Goal: Obtain resource: Download file/media

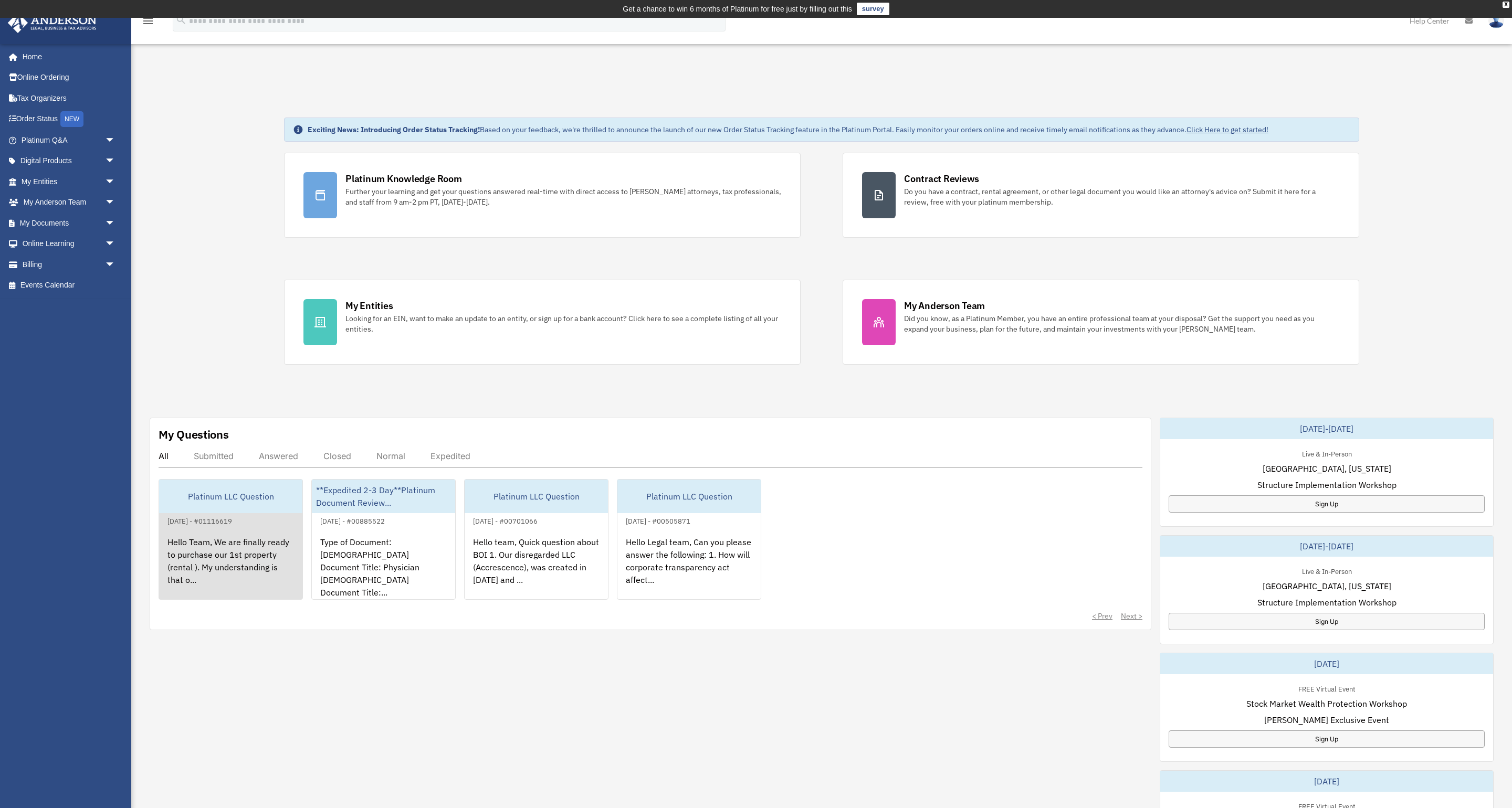
click at [242, 543] on div "Hello Team, We are finally ready to purchase our 1st property (rental ). My und…" at bounding box center [231, 568] width 143 height 82
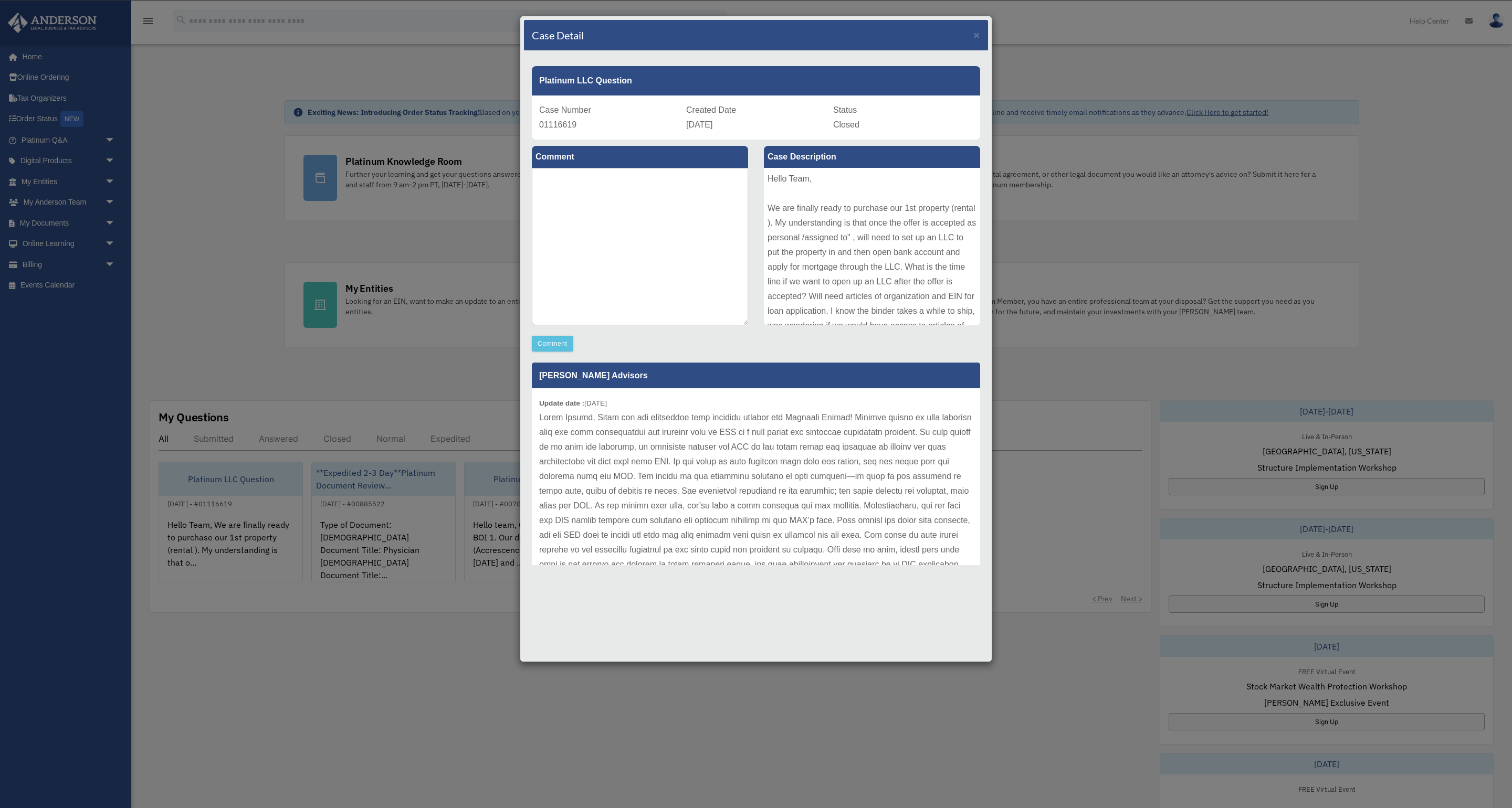
click at [428, 364] on div "Case Detail × Platinum LLC Question Case Number 01116619 Created Date September…" at bounding box center [756, 404] width 1512 height 808
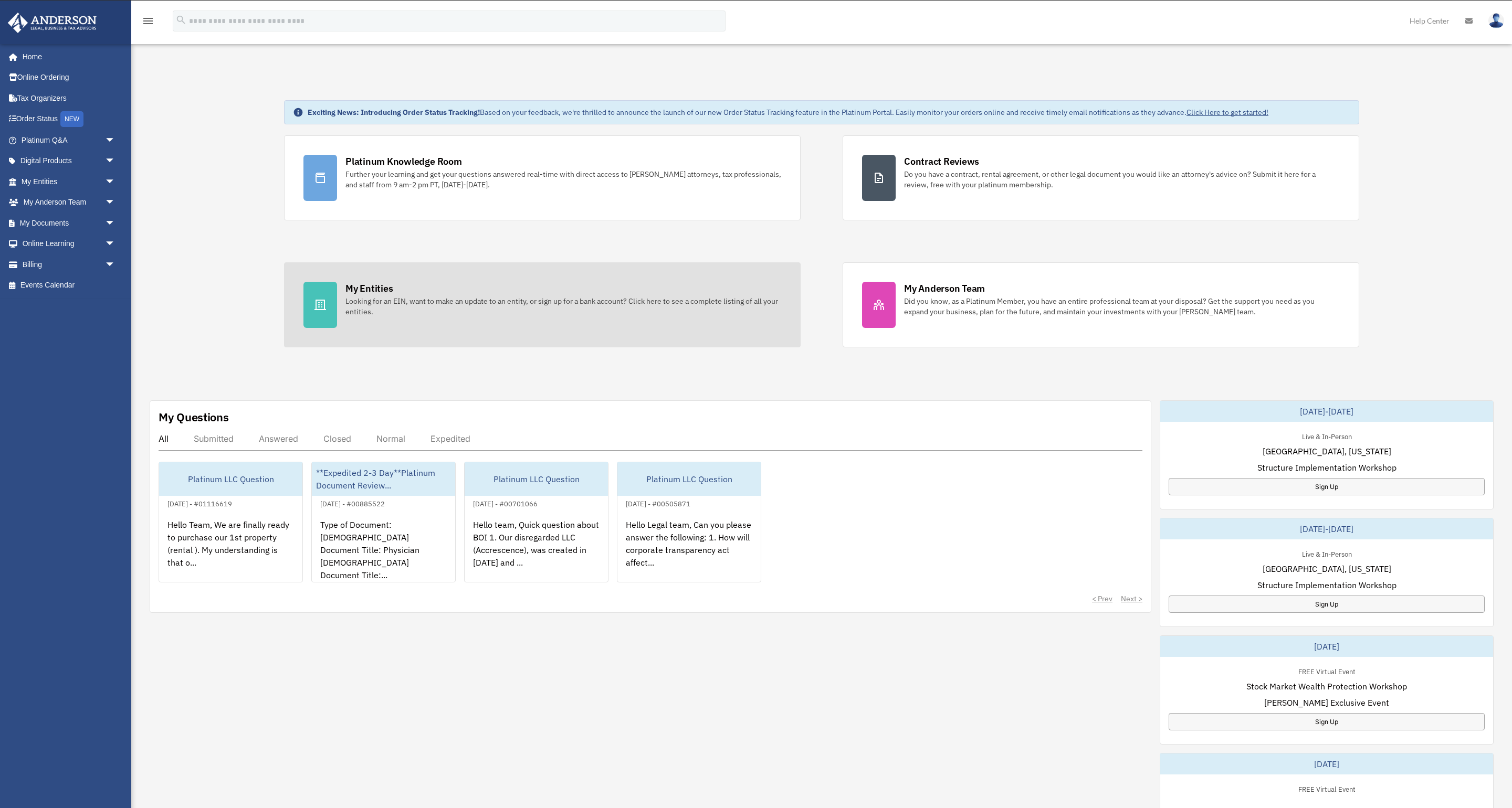
scroll to position [17, 1]
click at [421, 312] on div "Looking for an EIN, want to make an update to an entity, or sign up for a bank …" at bounding box center [563, 306] width 436 height 21
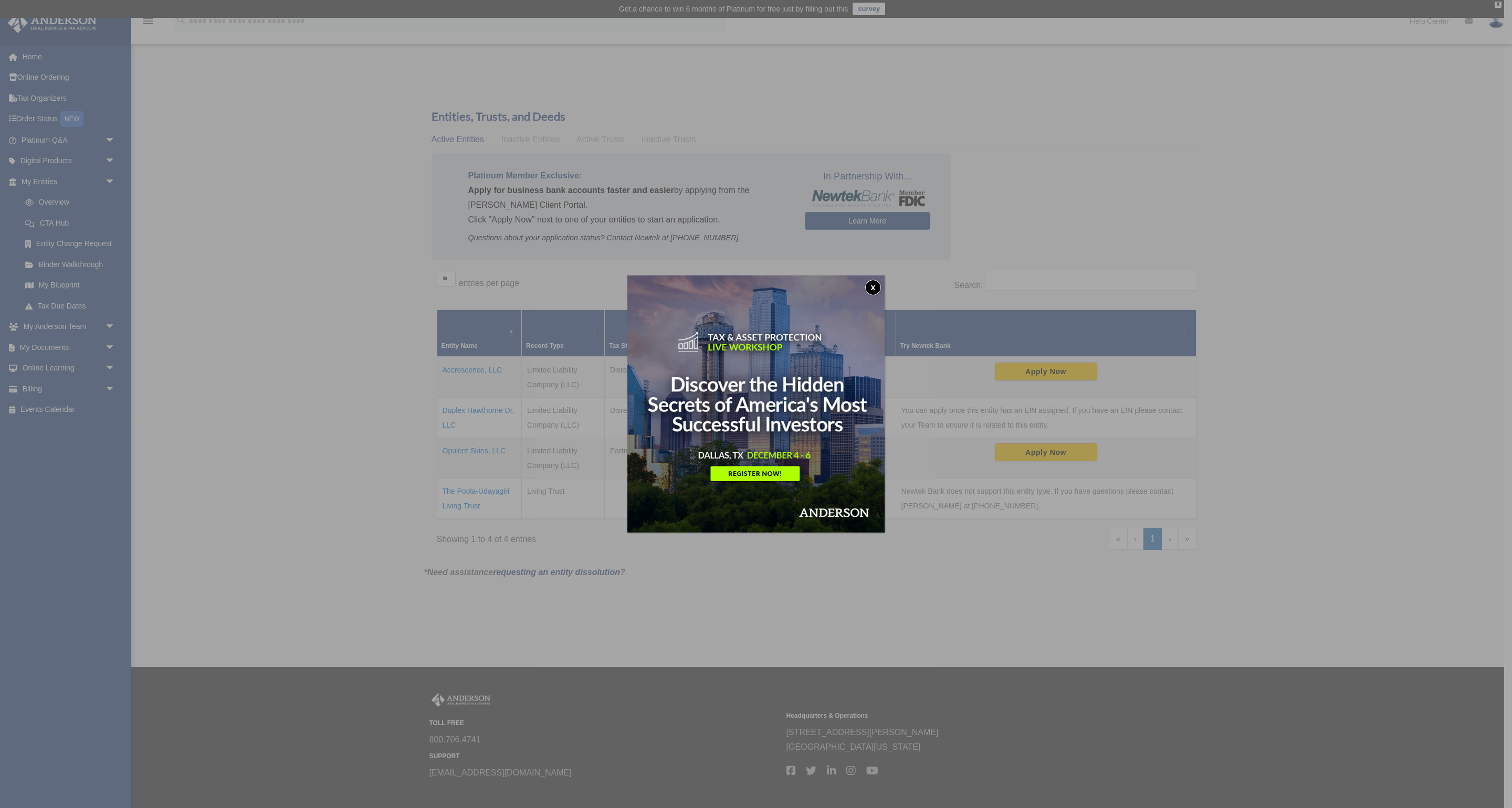
click at [874, 291] on button "x" at bounding box center [873, 287] width 16 height 16
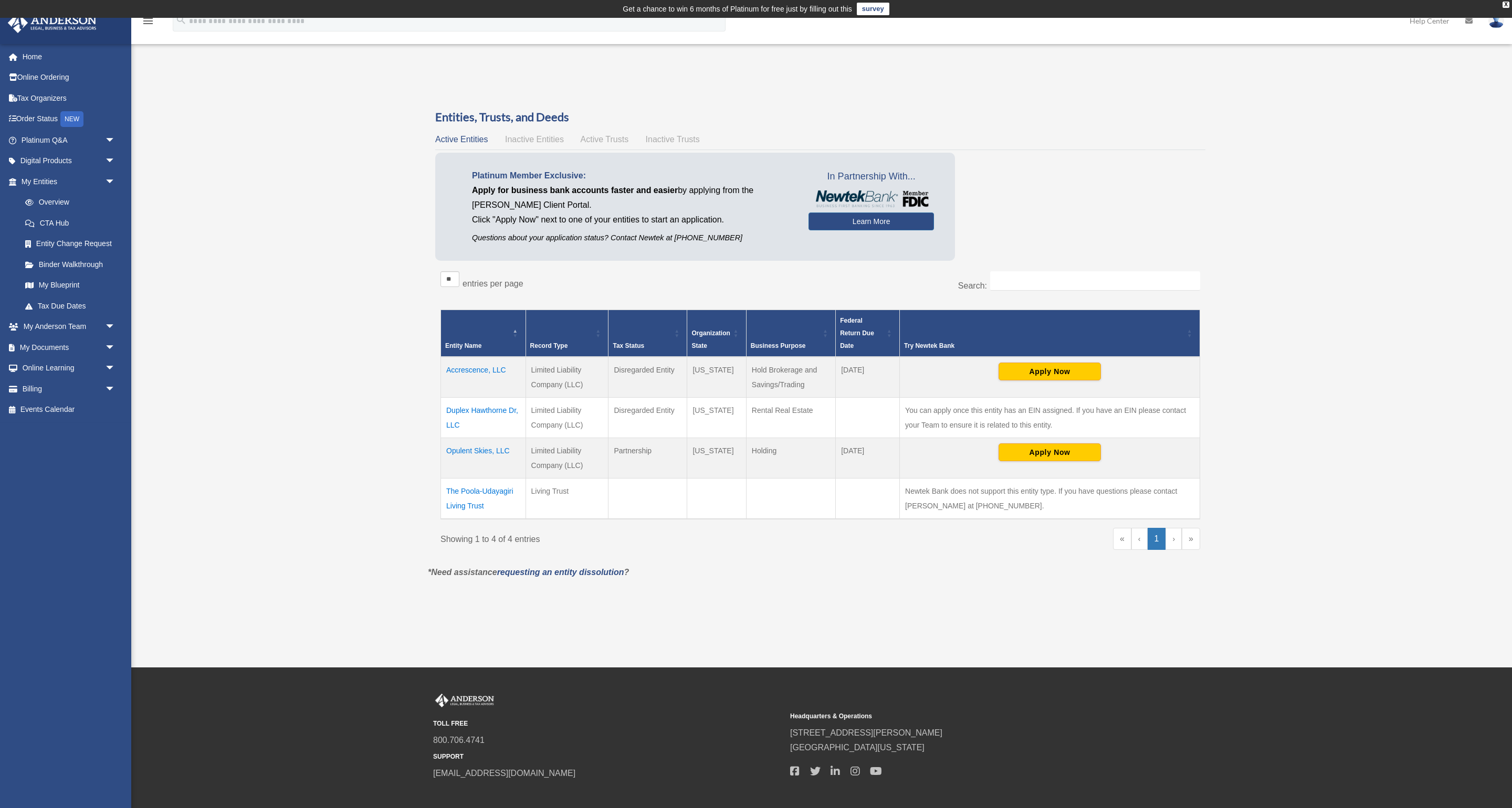
click at [488, 412] on td "Duplex Hawthorne Dr, LLC" at bounding box center [483, 418] width 85 height 41
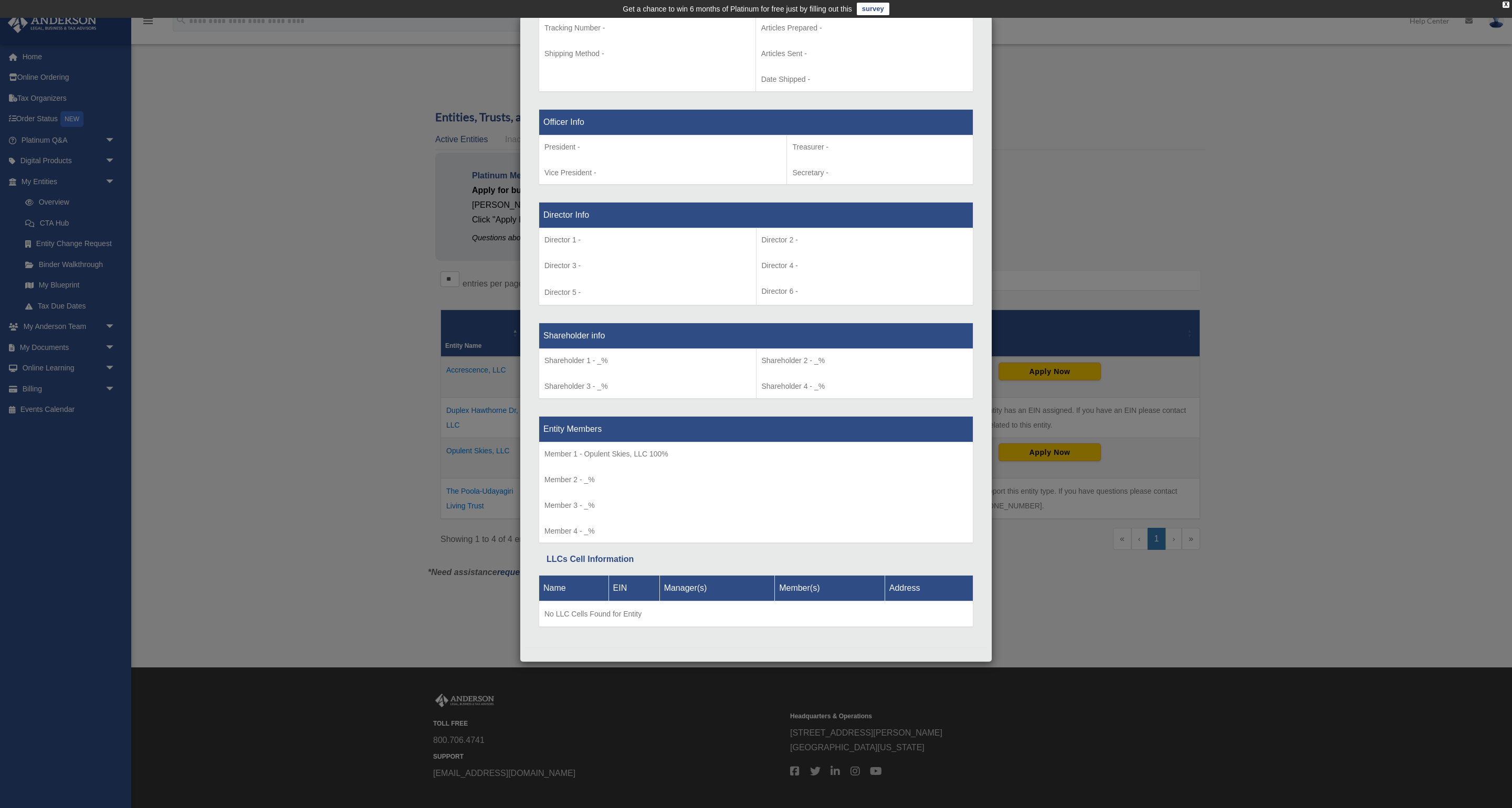
scroll to position [591, 0]
click at [1304, 188] on div "Details × Articles Sent Organizational Date" at bounding box center [756, 404] width 1512 height 808
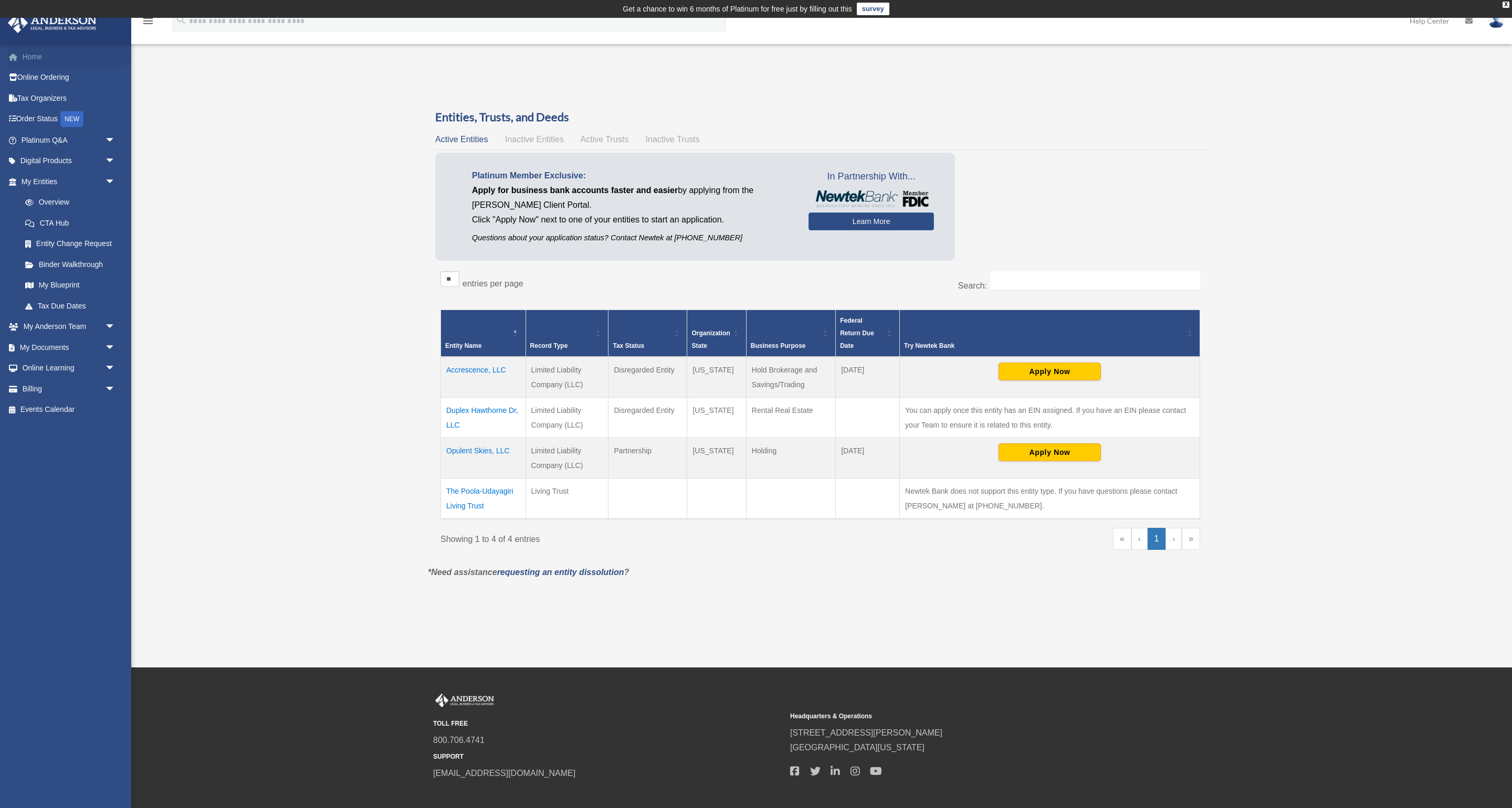
click at [42, 54] on link "Home" at bounding box center [70, 56] width 124 height 21
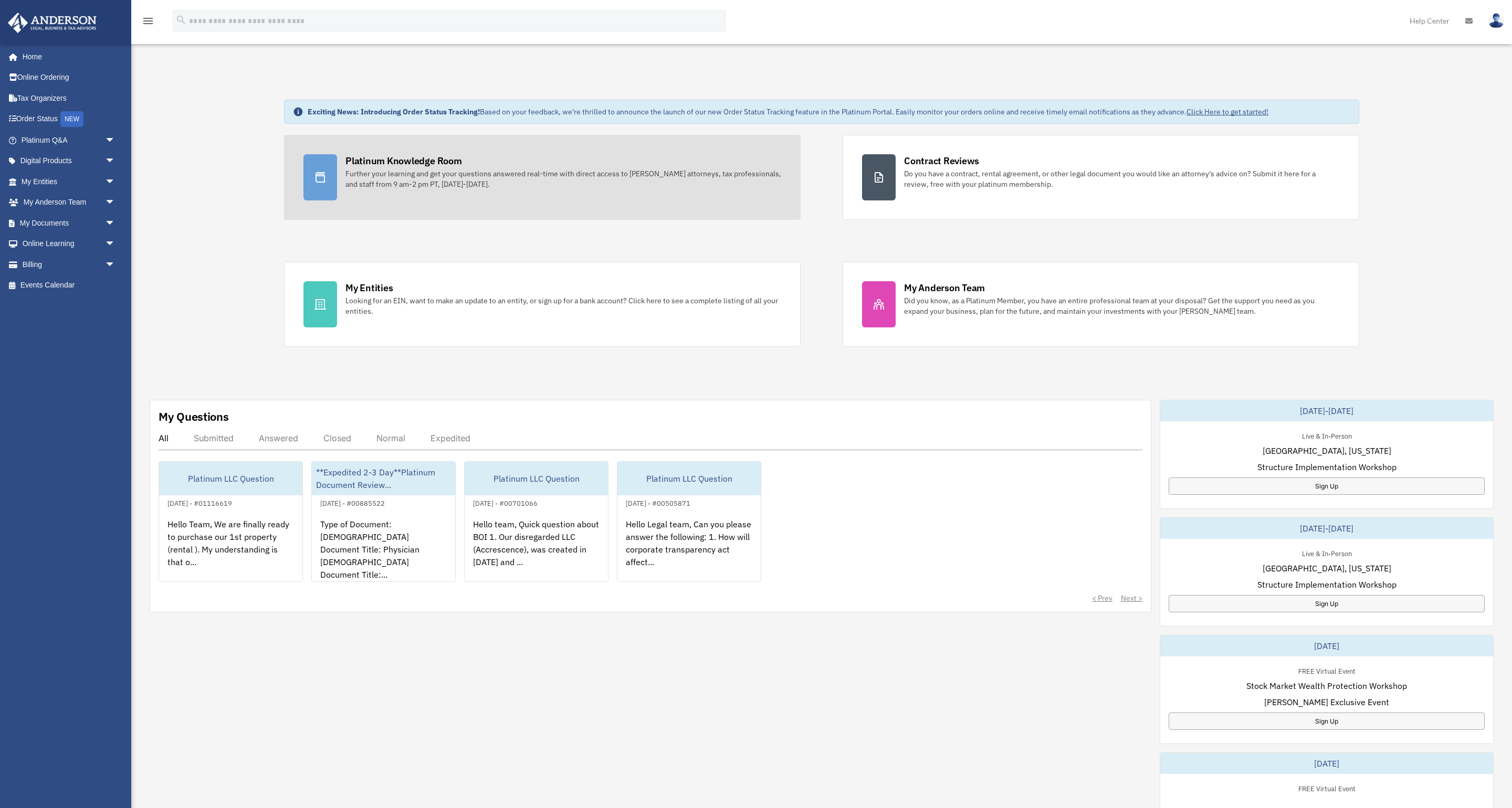
click at [431, 160] on div "Platinum Knowledge Room" at bounding box center [403, 160] width 117 height 13
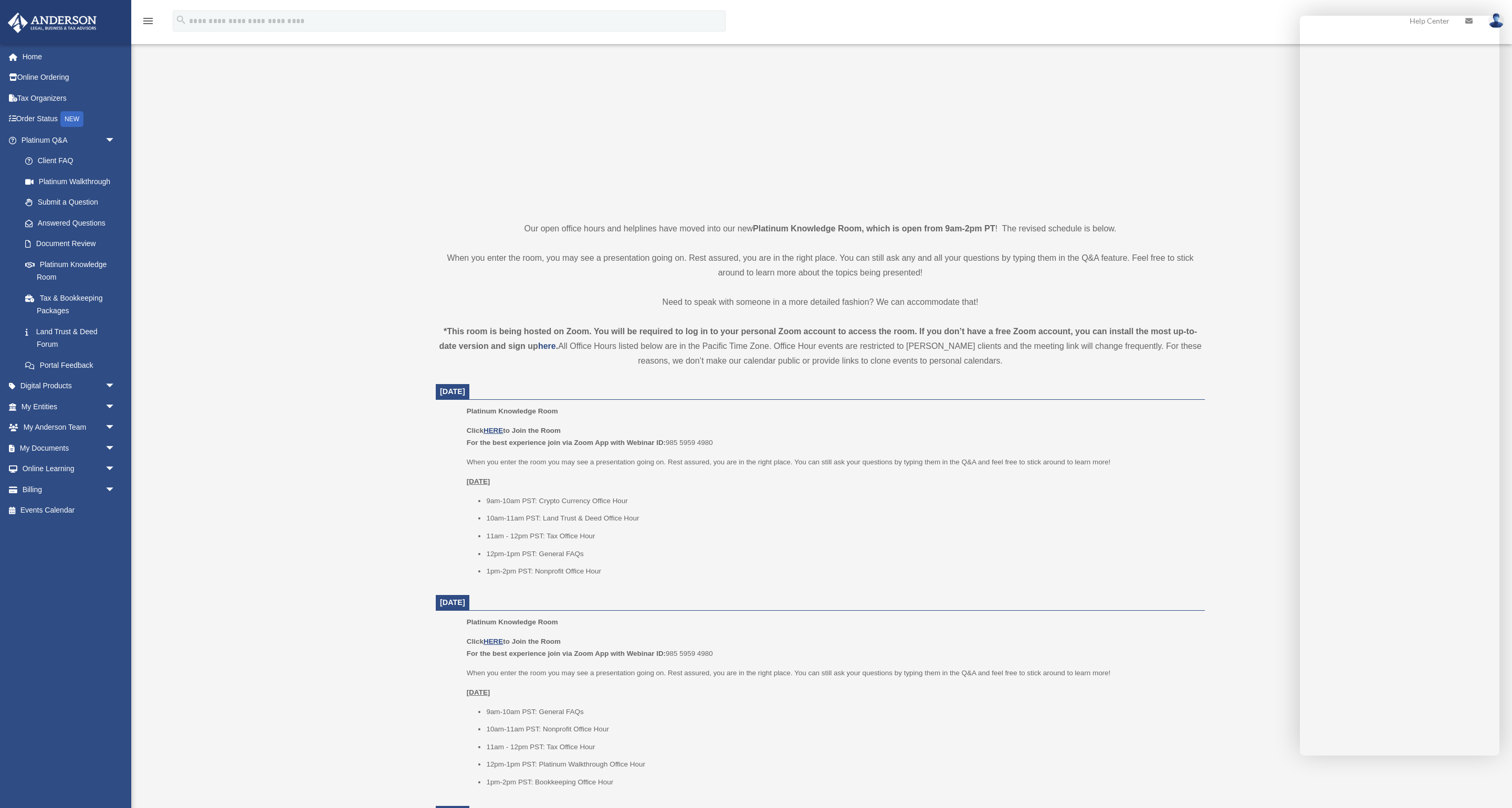
scroll to position [122, 0]
click at [490, 426] on u "HERE" at bounding box center [493, 428] width 20 height 8
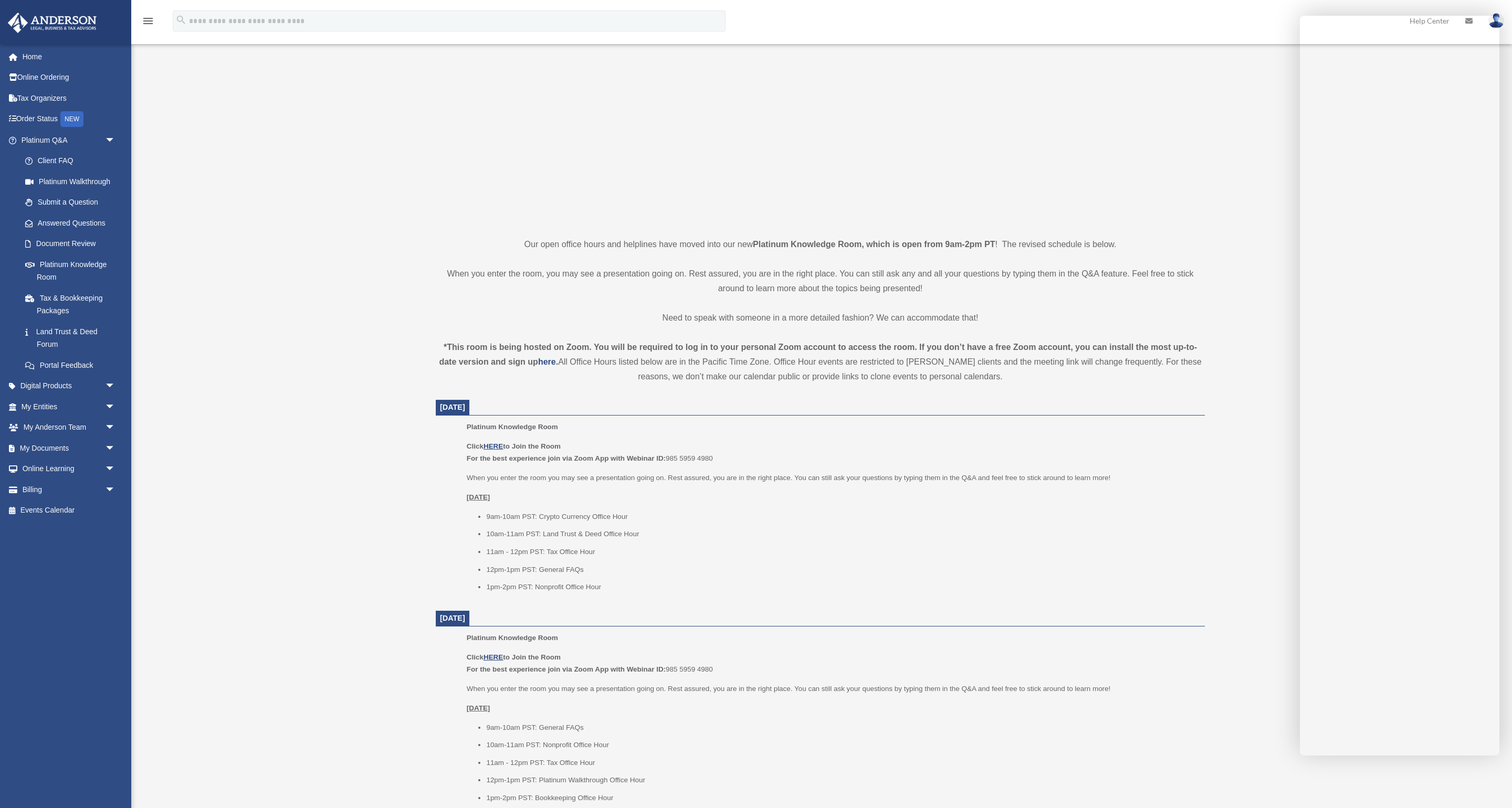
scroll to position [104, 0]
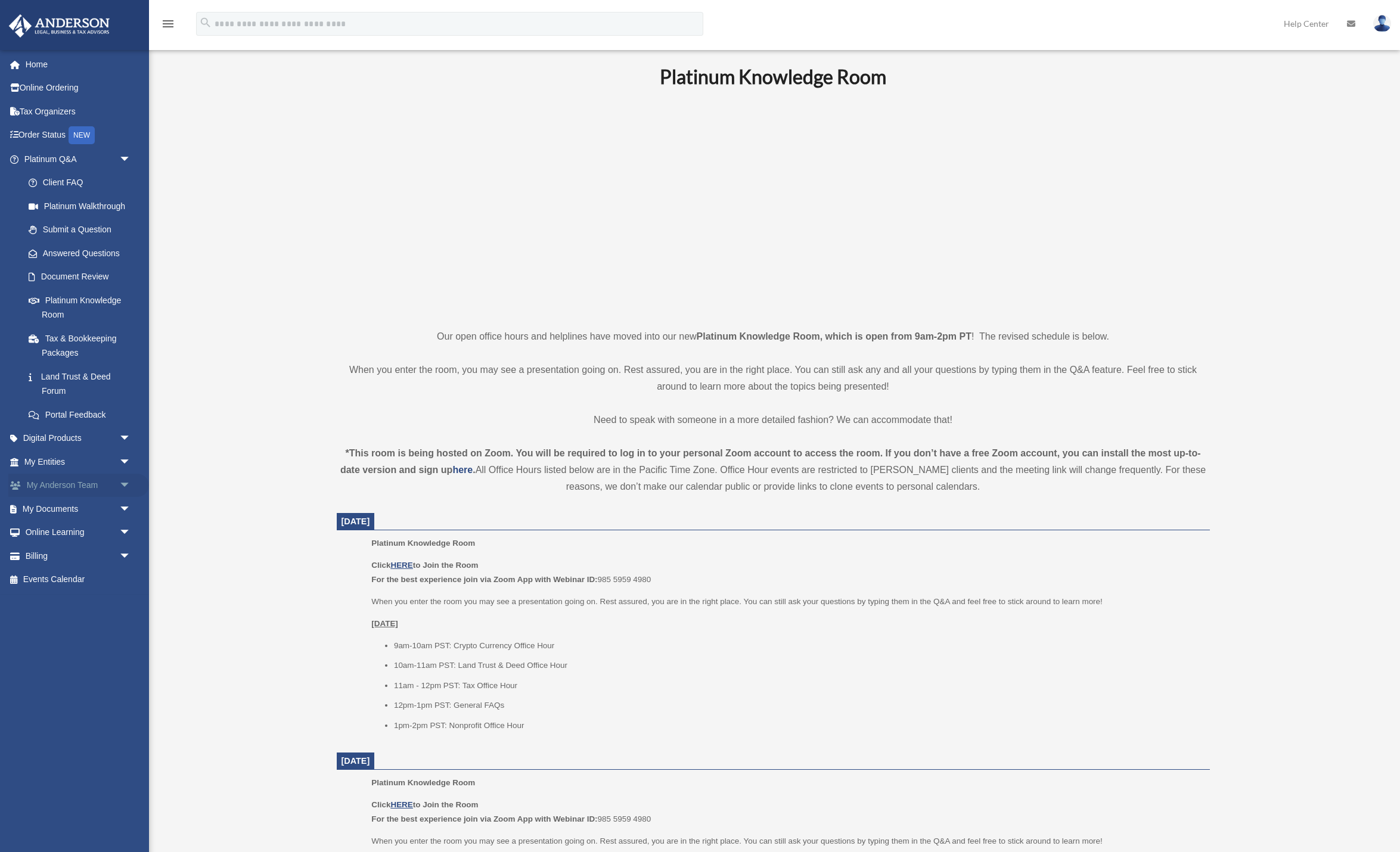
scroll to position [43, 0]
click at [127, 504] on span "arrow_drop_down" at bounding box center [130, 509] width 24 height 24
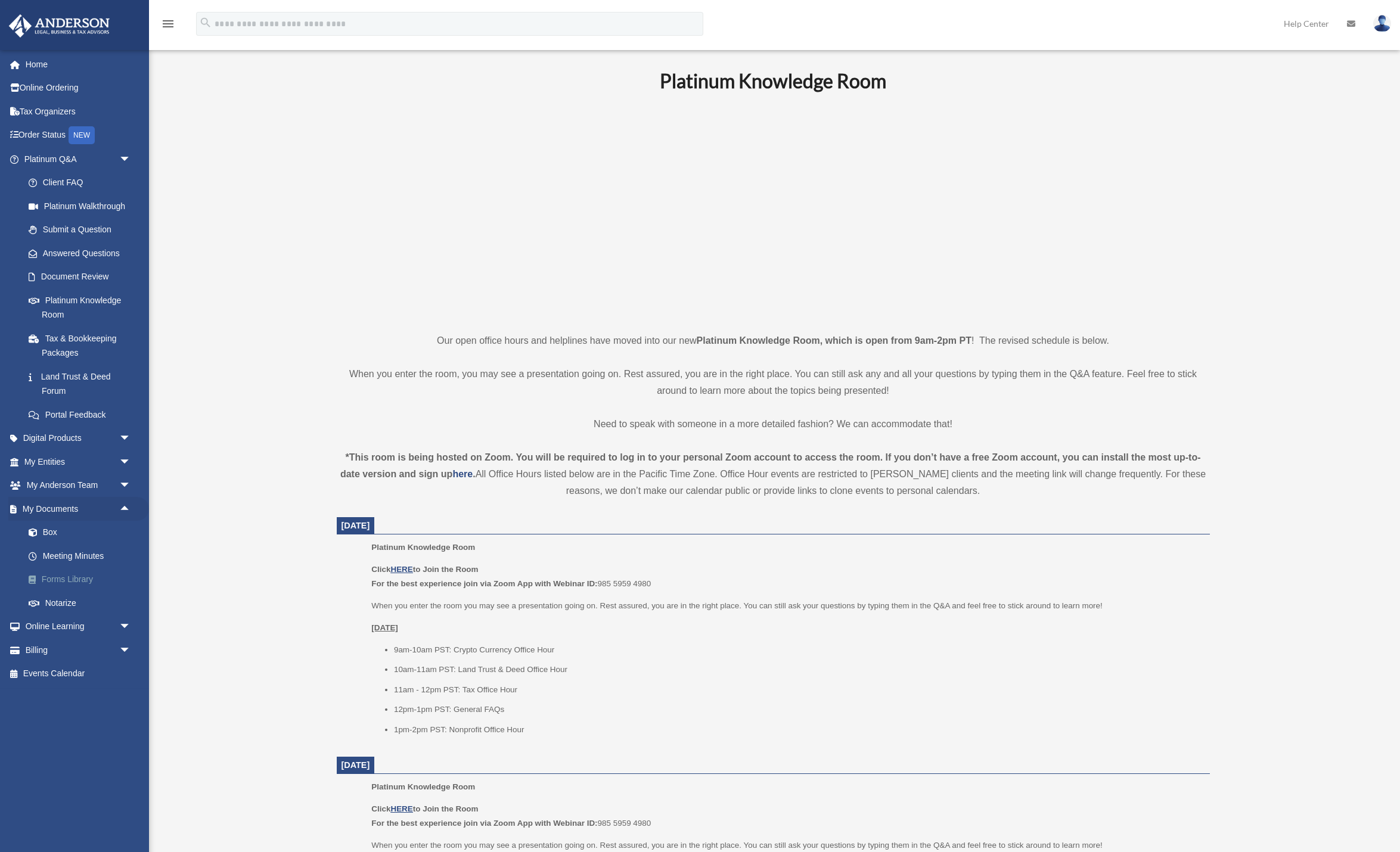
drag, startPoint x: 86, startPoint y: 571, endPoint x: 102, endPoint y: 564, distance: 17.5
click at [86, 571] on link "Forms Library" at bounding box center [82, 580] width 132 height 24
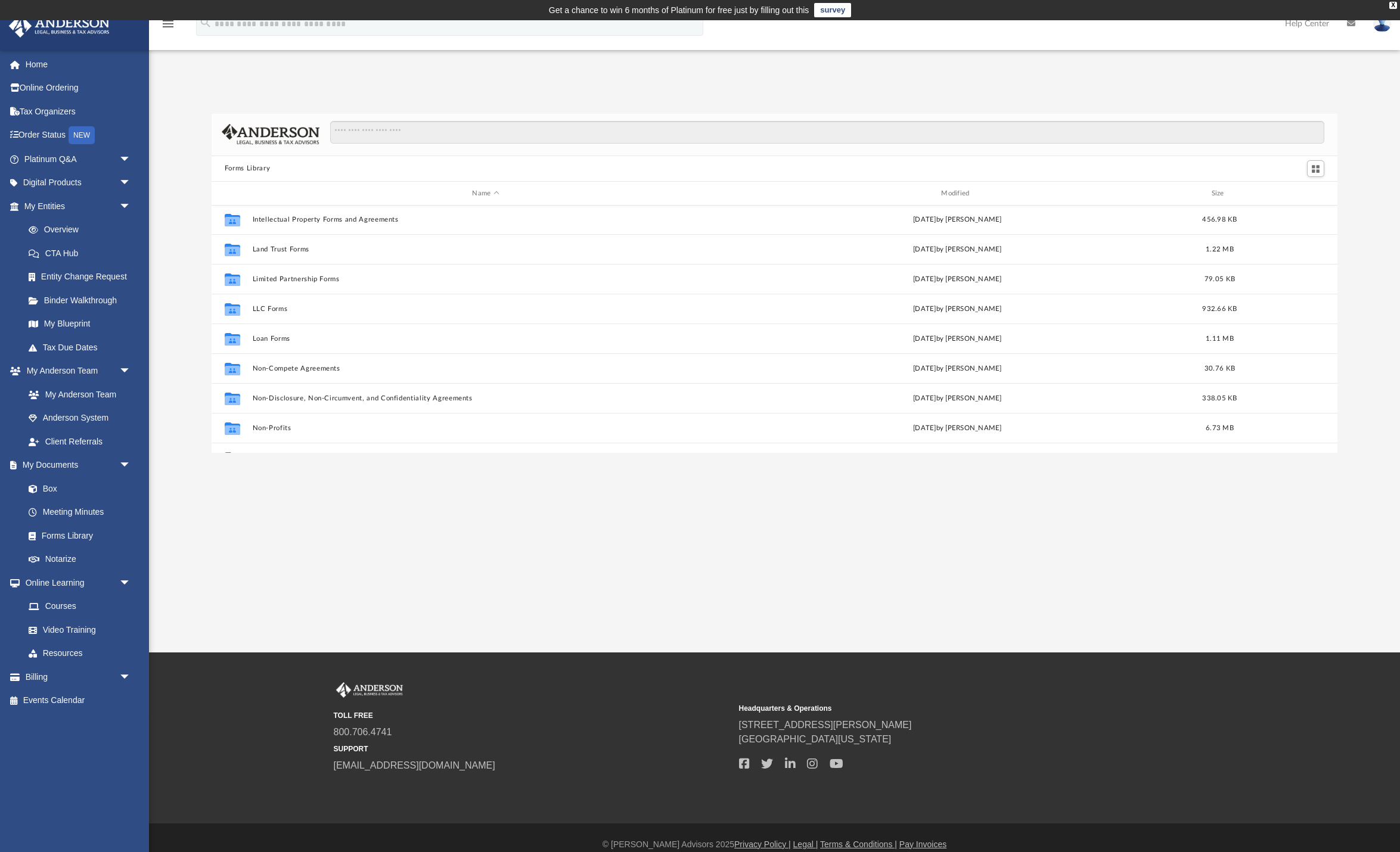
scroll to position [487, 0]
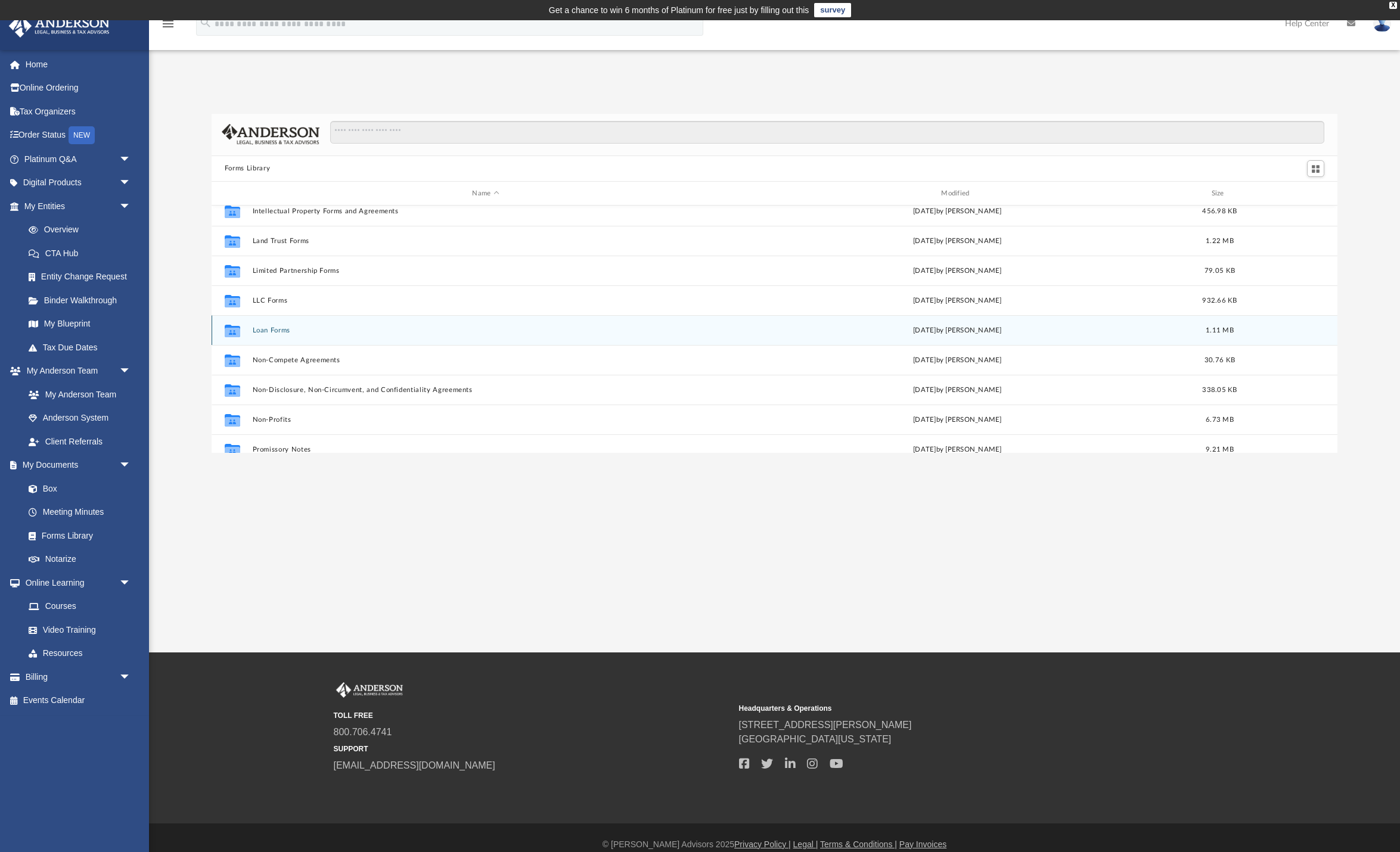
click at [326, 331] on button "Loan Forms" at bounding box center [485, 330] width 467 height 8
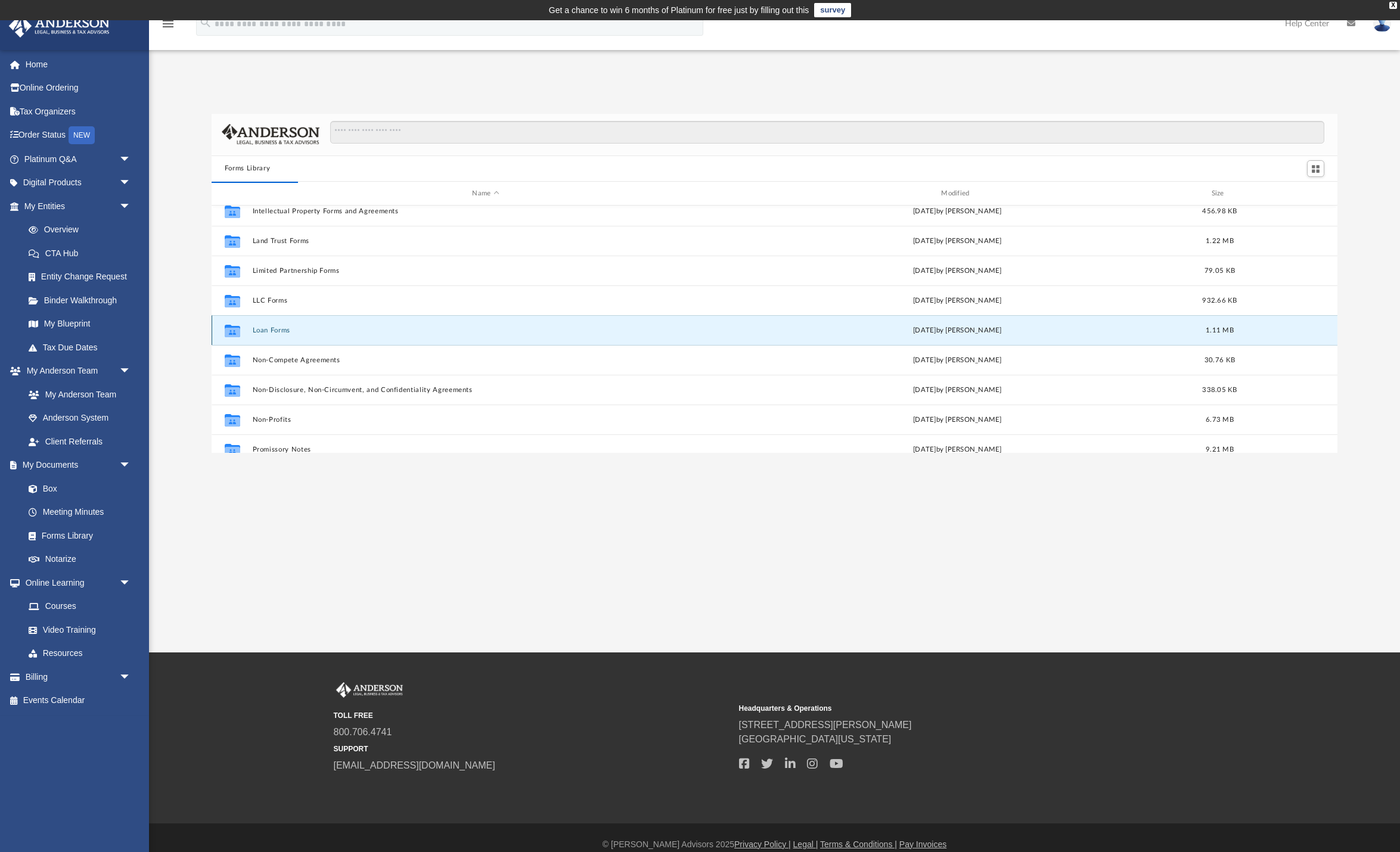
click at [258, 334] on button "Loan Forms" at bounding box center [485, 330] width 467 height 8
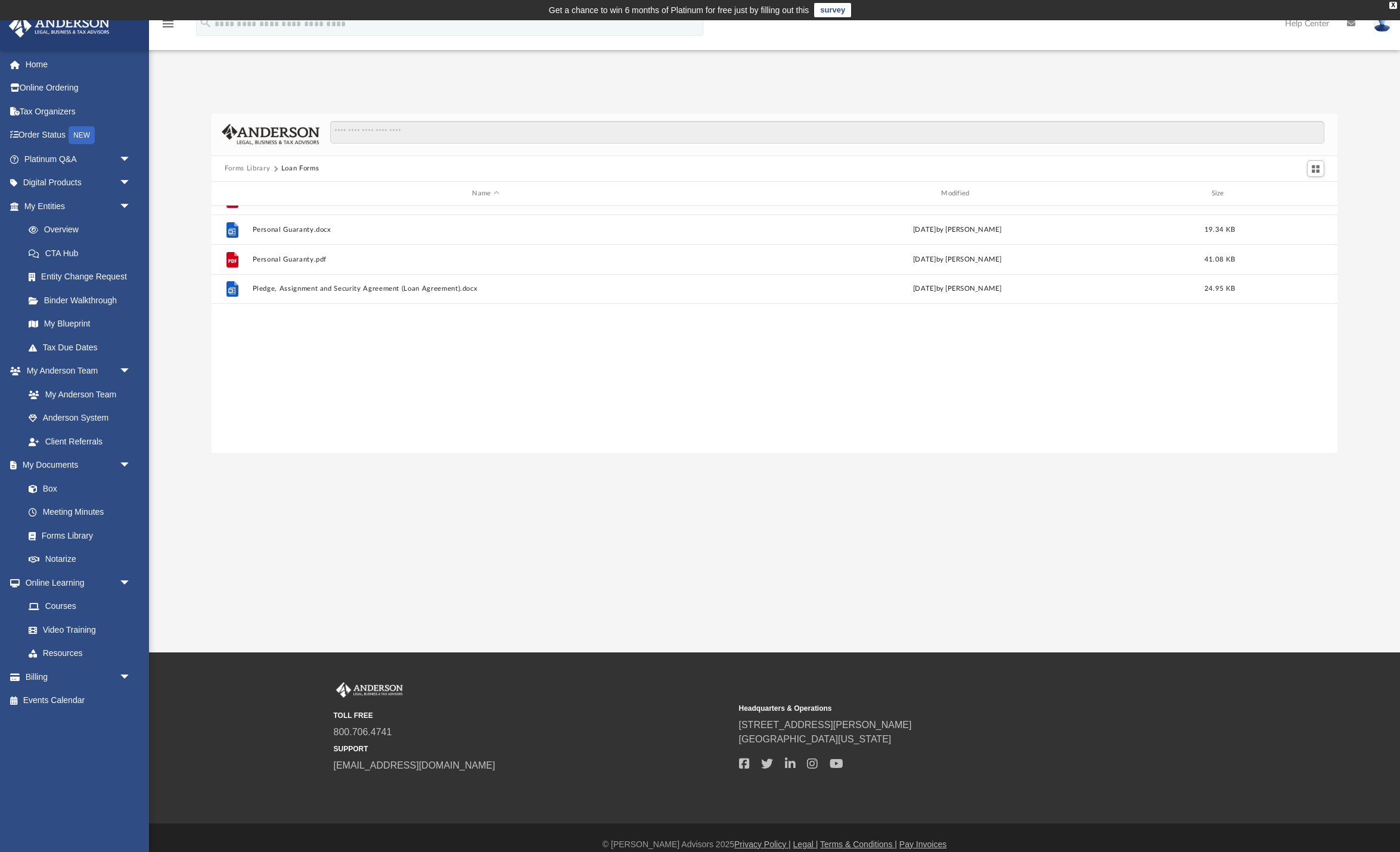
scroll to position [0, 0]
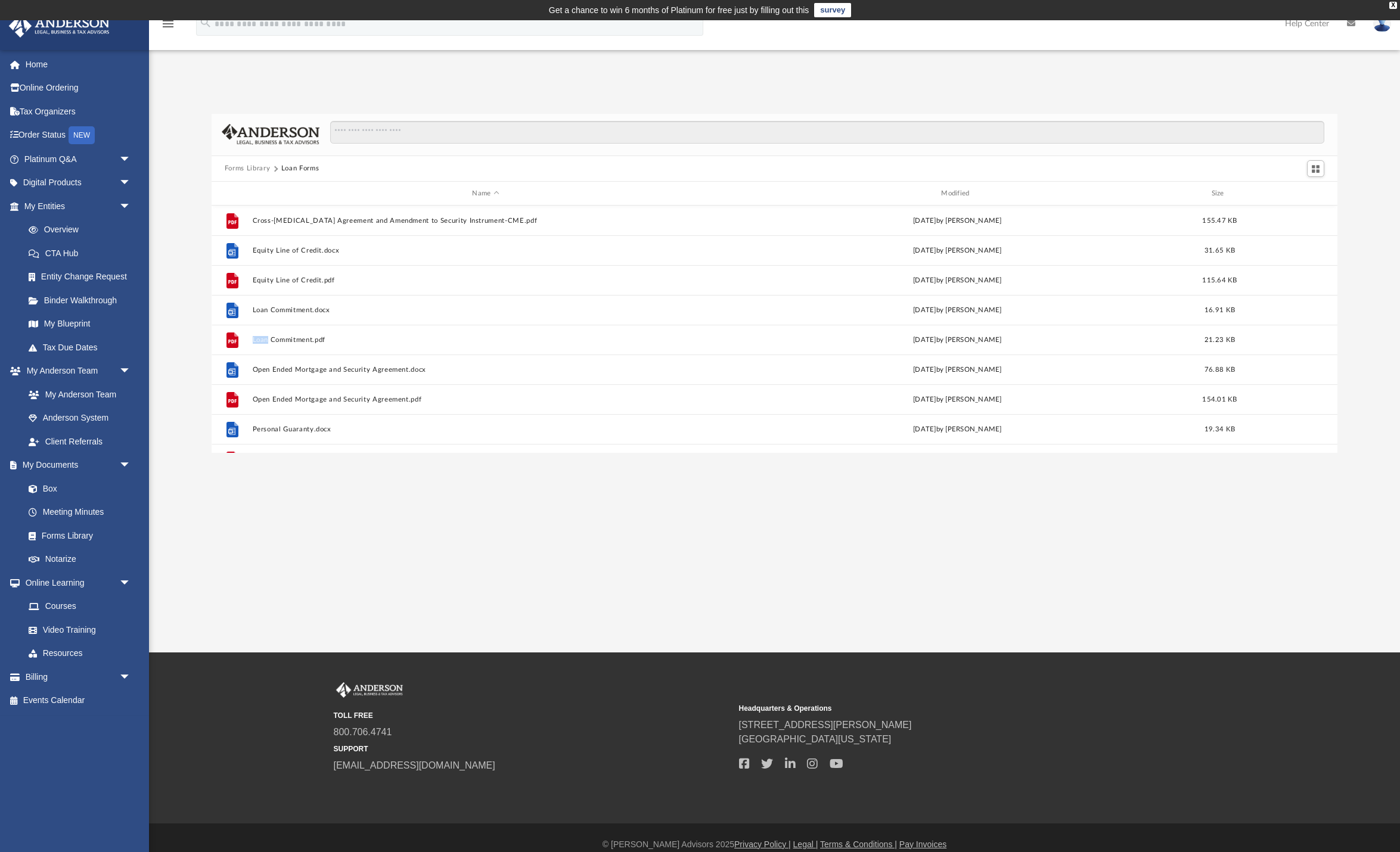
click at [278, 331] on div "File Loan Commitment.pdf [DATE] by [PERSON_NAME] 21.23 KB" at bounding box center [775, 339] width 1127 height 30
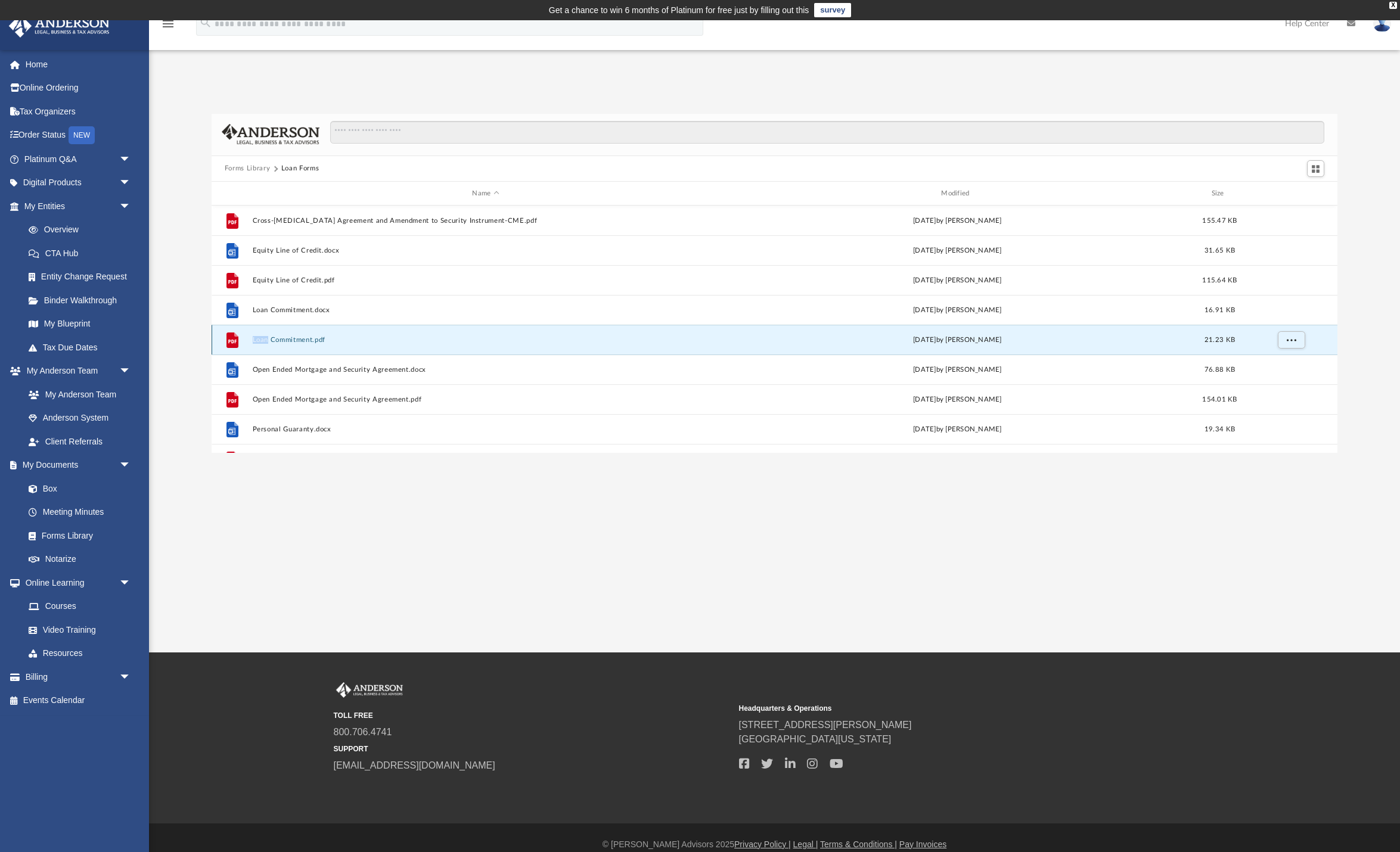
click at [335, 334] on div "File Loan Commitment.pdf [DATE] by [PERSON_NAME] 21.23 KB" at bounding box center [775, 339] width 1127 height 30
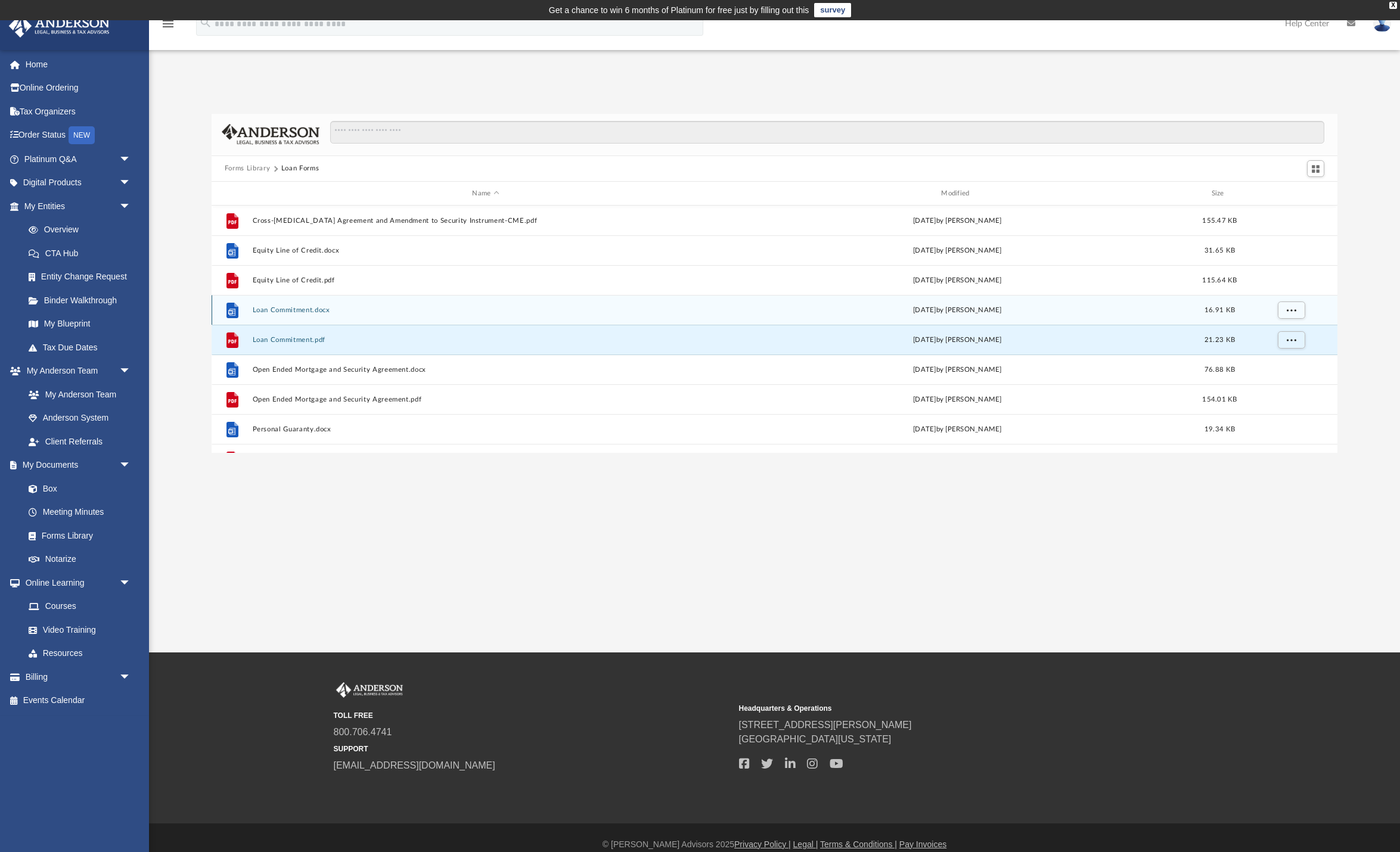
click at [306, 310] on button "Loan Commitment.docx" at bounding box center [485, 310] width 467 height 8
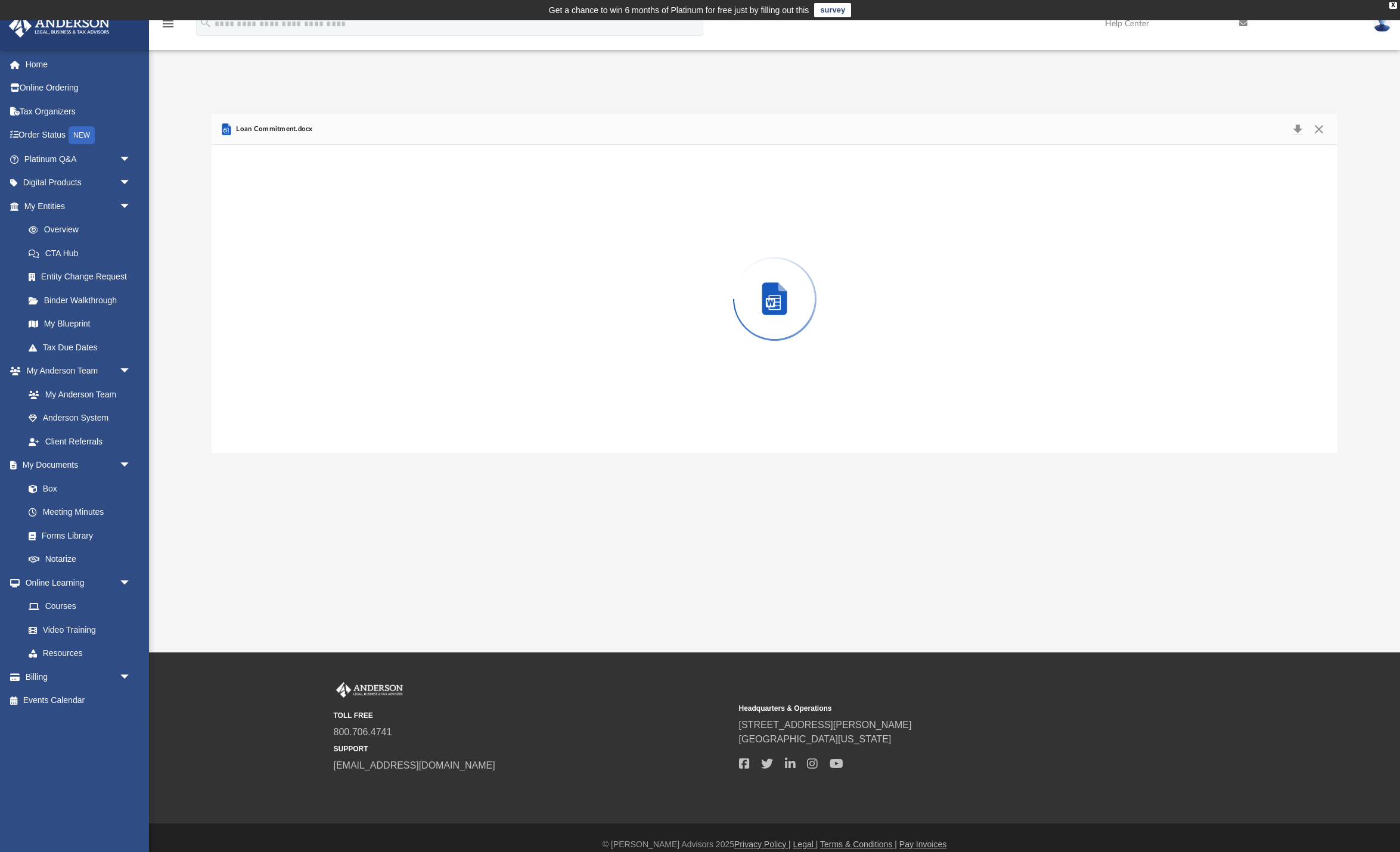
click at [306, 310] on div "Preview" at bounding box center [775, 298] width 1127 height 307
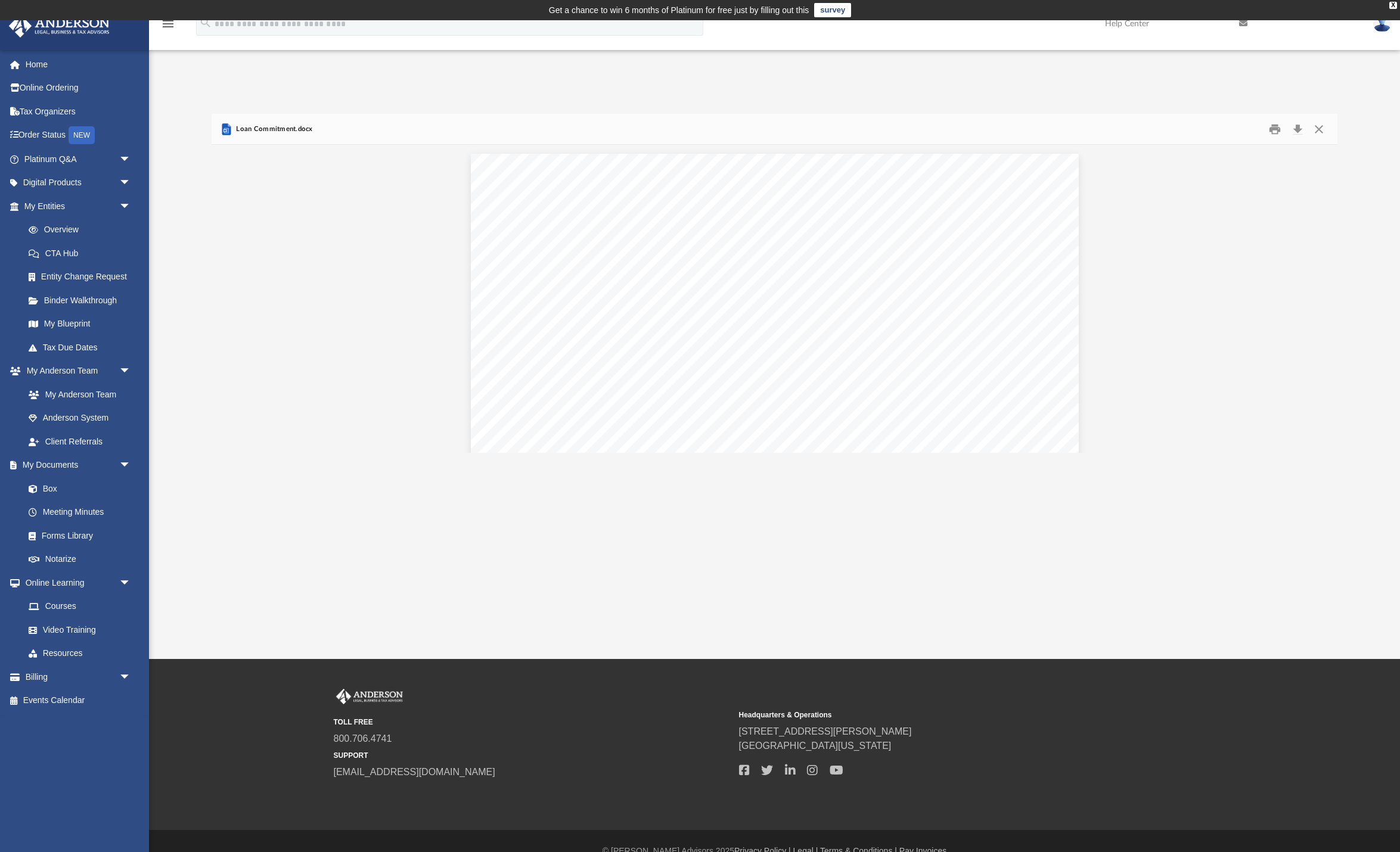
click at [1383, 24] on img at bounding box center [1383, 23] width 18 height 17
click at [1353, 54] on link "[EMAIL_ADDRESS][DOMAIN_NAME]" at bounding box center [1328, 61] width 129 height 35
click at [1173, 103] on div "Forms Library Loan Forms Name Modified Size File Cross-[MEDICAL_DATA] Agreement…" at bounding box center [774, 270] width 1251 height 364
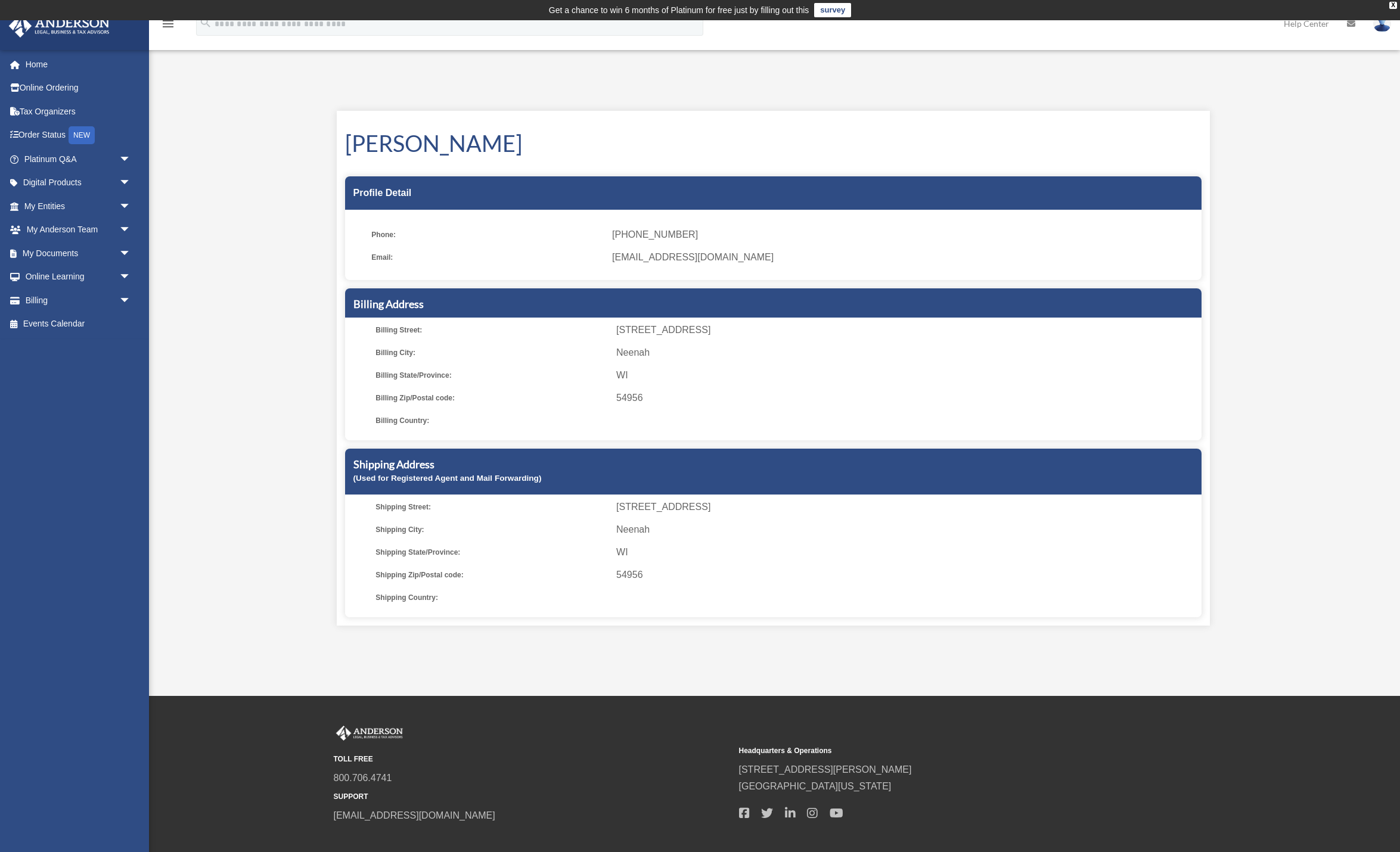
click at [1381, 30] on img at bounding box center [1383, 23] width 18 height 17
click at [1176, 99] on link "Logout" at bounding box center [1203, 103] width 119 height 24
